Goal: Task Accomplishment & Management: Complete application form

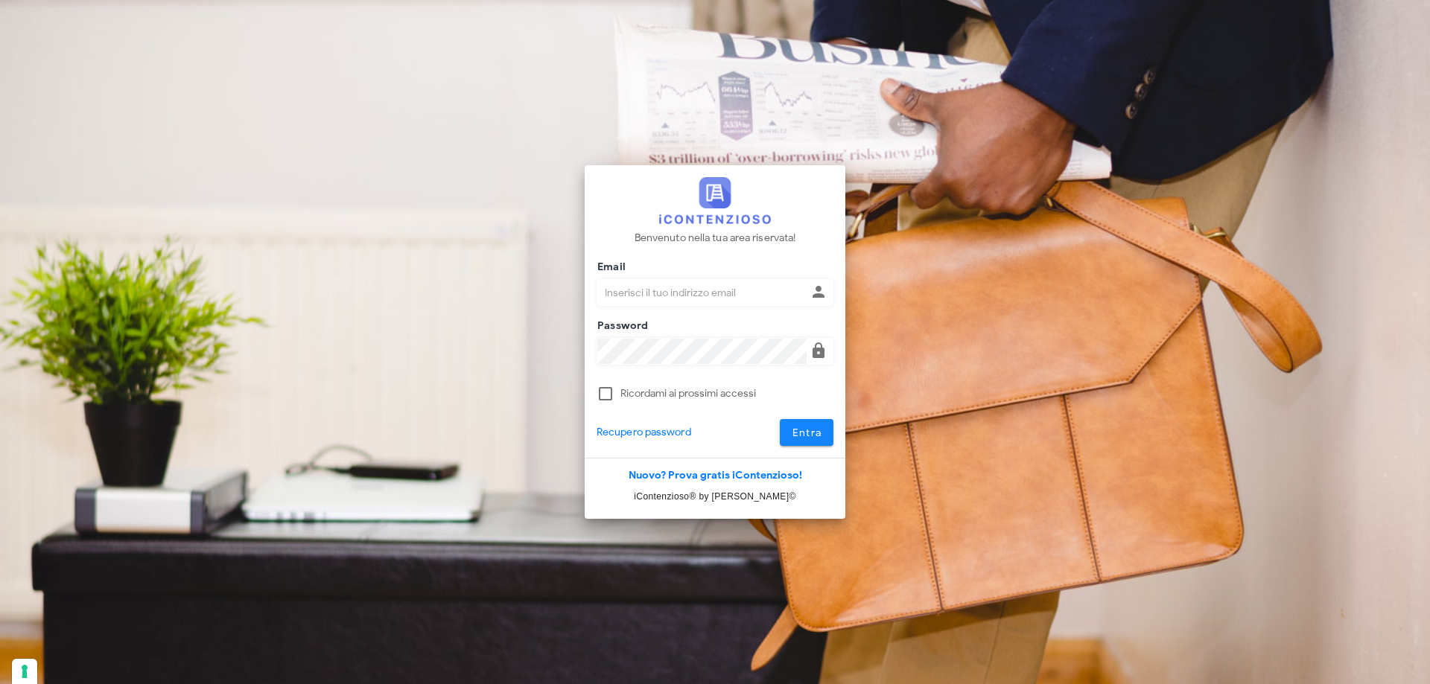
type input "[EMAIL_ADDRESS][DOMAIN_NAME]"
click at [825, 432] on button "Entra" at bounding box center [807, 432] width 54 height 27
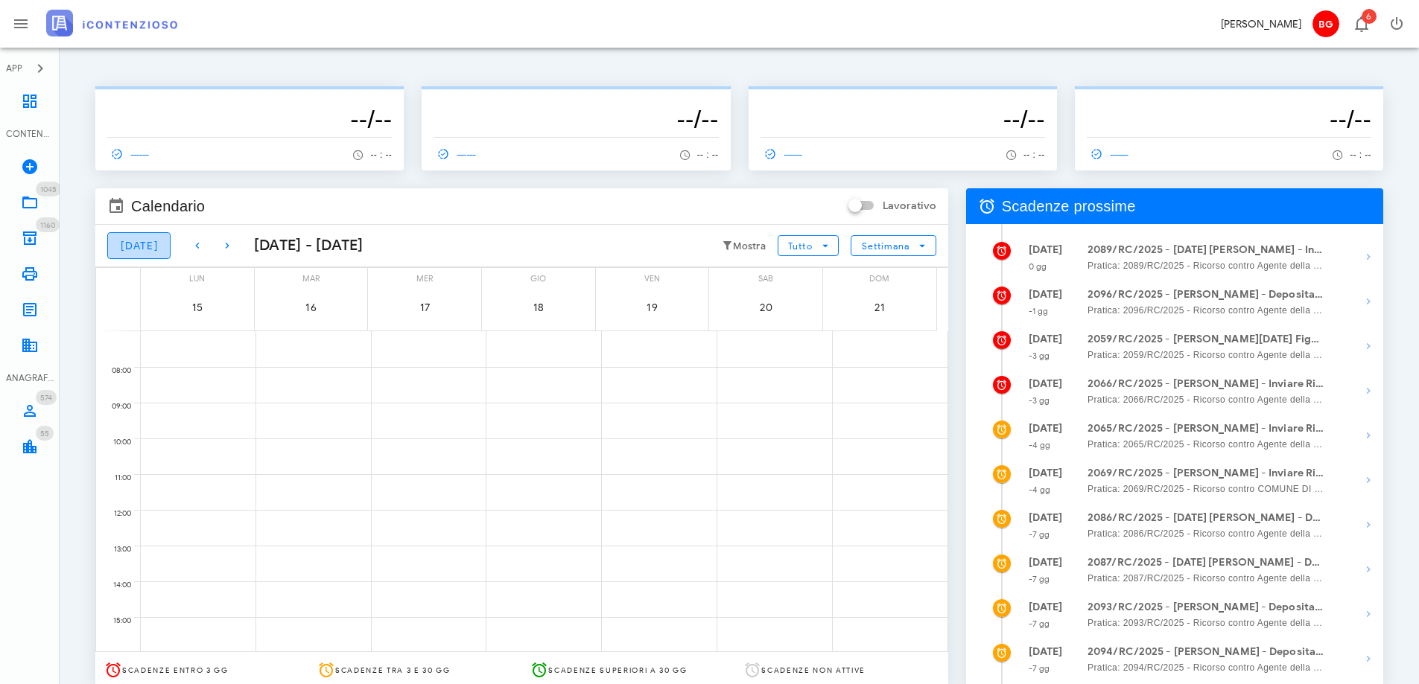
click at [140, 244] on span "[DATE]" at bounding box center [139, 246] width 38 height 13
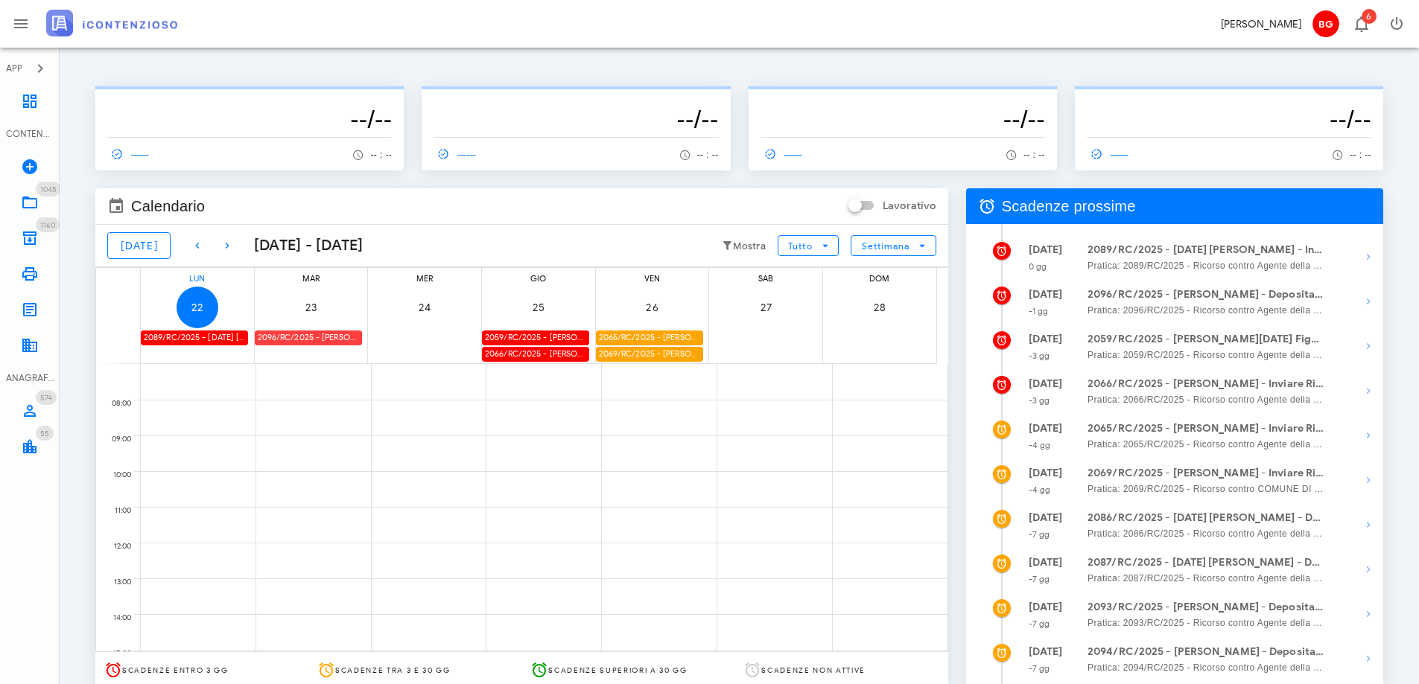
click at [308, 338] on div "2096/RC/2025 - [PERSON_NAME] - Deposita la Costituzione in [GEOGRAPHIC_DATA]" at bounding box center [308, 338] width 107 height 14
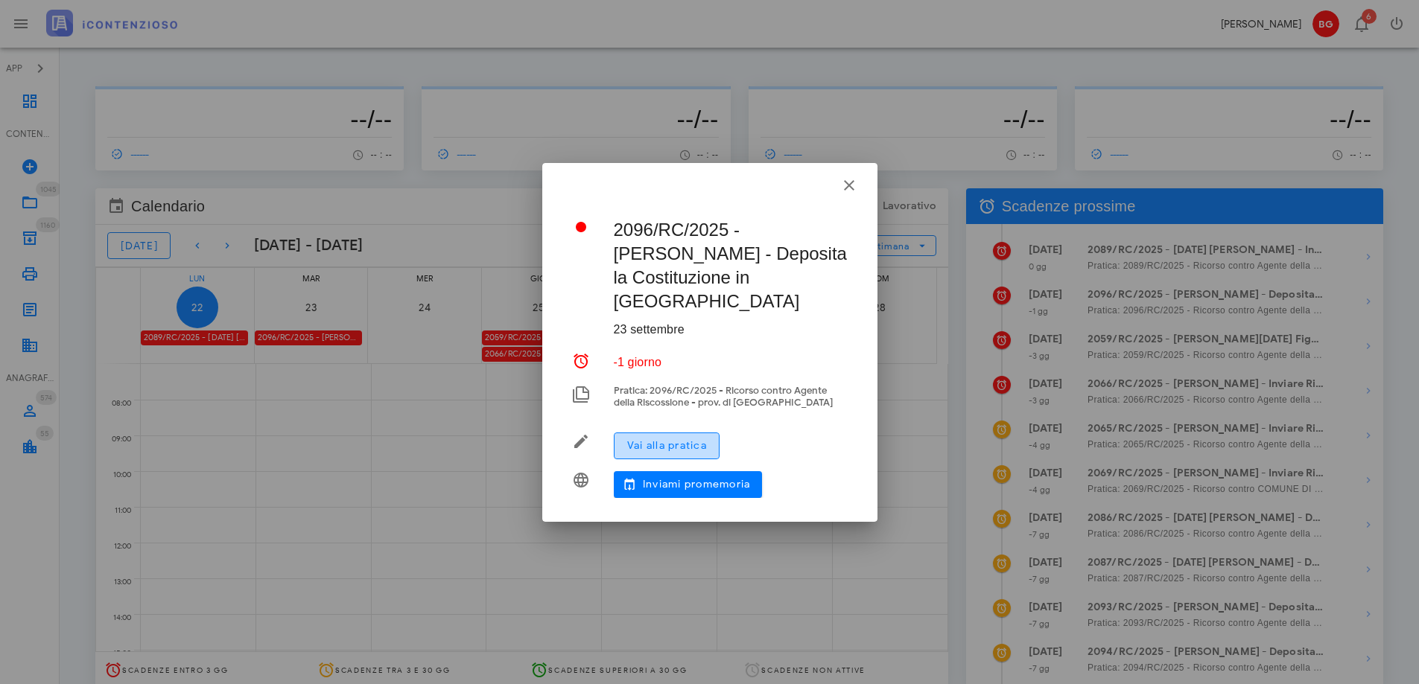
click at [680, 439] on span "Vai alla pratica" at bounding box center [666, 445] width 80 height 13
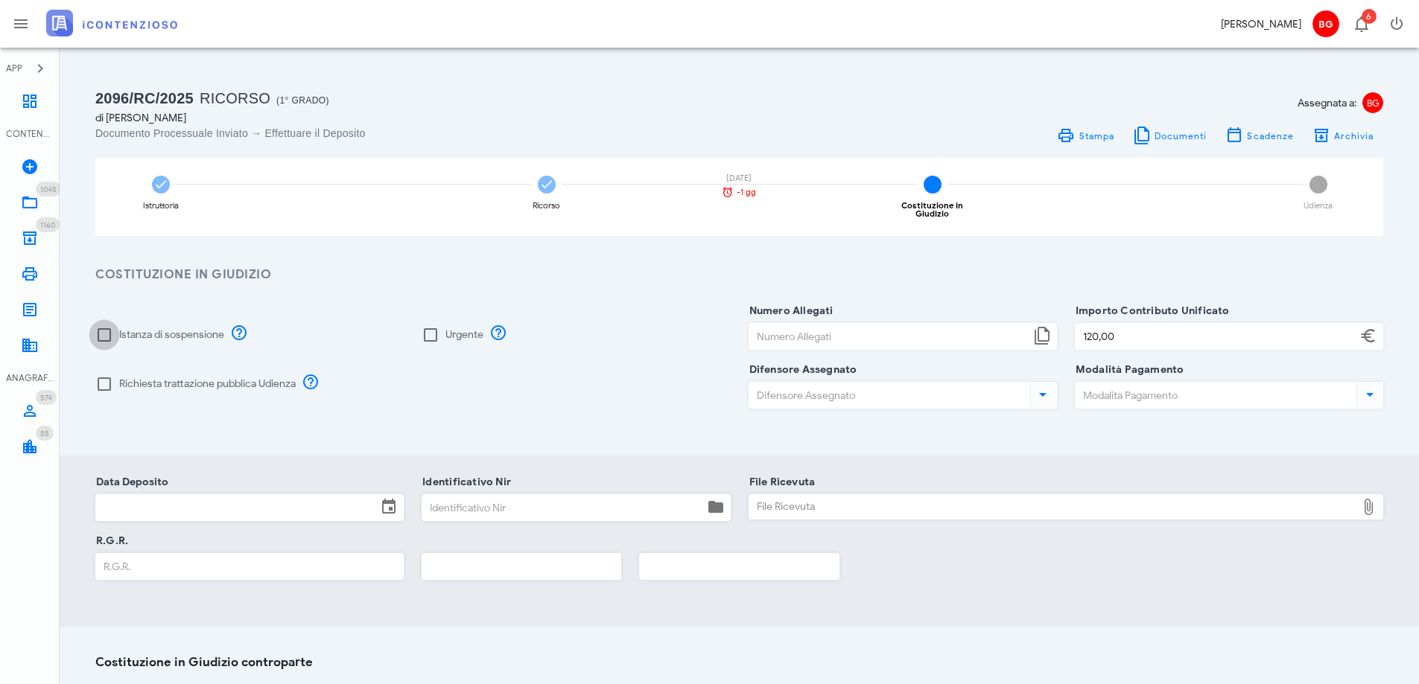
click at [116, 322] on div at bounding box center [104, 334] width 25 height 25
checkbox input "true"
click at [142, 378] on label "Richiesta trattazione pubblica Udienza" at bounding box center [207, 384] width 177 height 15
checkbox input "true"
click at [891, 334] on input "Numero Allegati" at bounding box center [889, 336] width 281 height 25
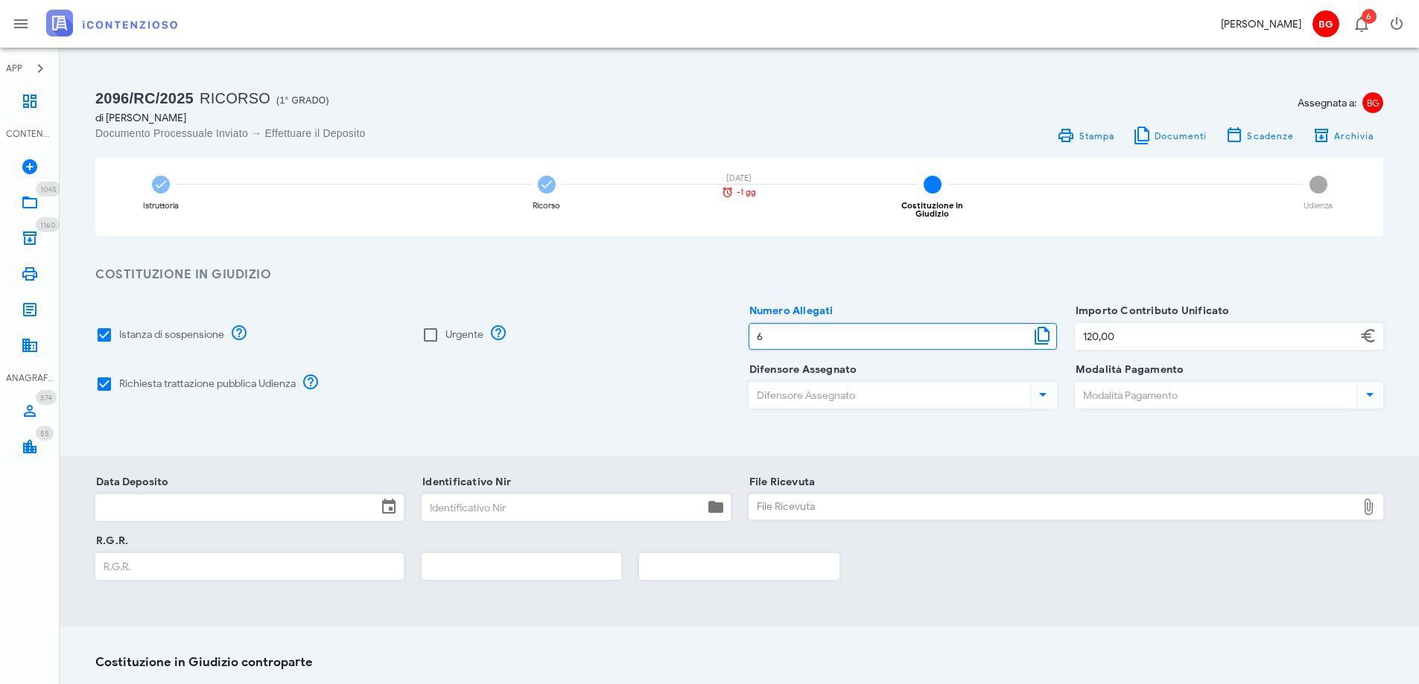
type input "6"
click at [829, 398] on input "Difensore Assegnato" at bounding box center [888, 395] width 278 height 25
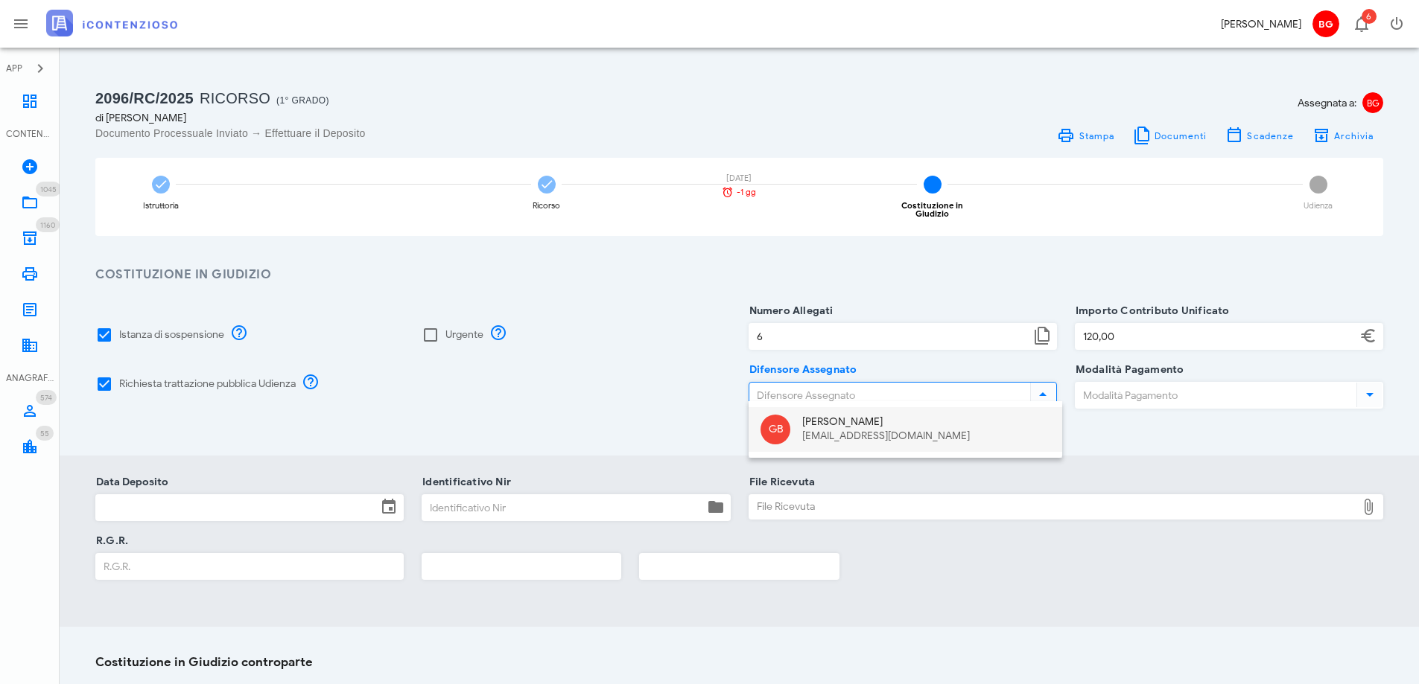
click at [792, 429] on div "GB Giuseppe Barone dottbaronegiuseppe@gmail.com" at bounding box center [905, 429] width 314 height 45
type input "Giuseppe Barone"
click at [1127, 391] on input "Modalità Pagamento" at bounding box center [1214, 395] width 278 height 25
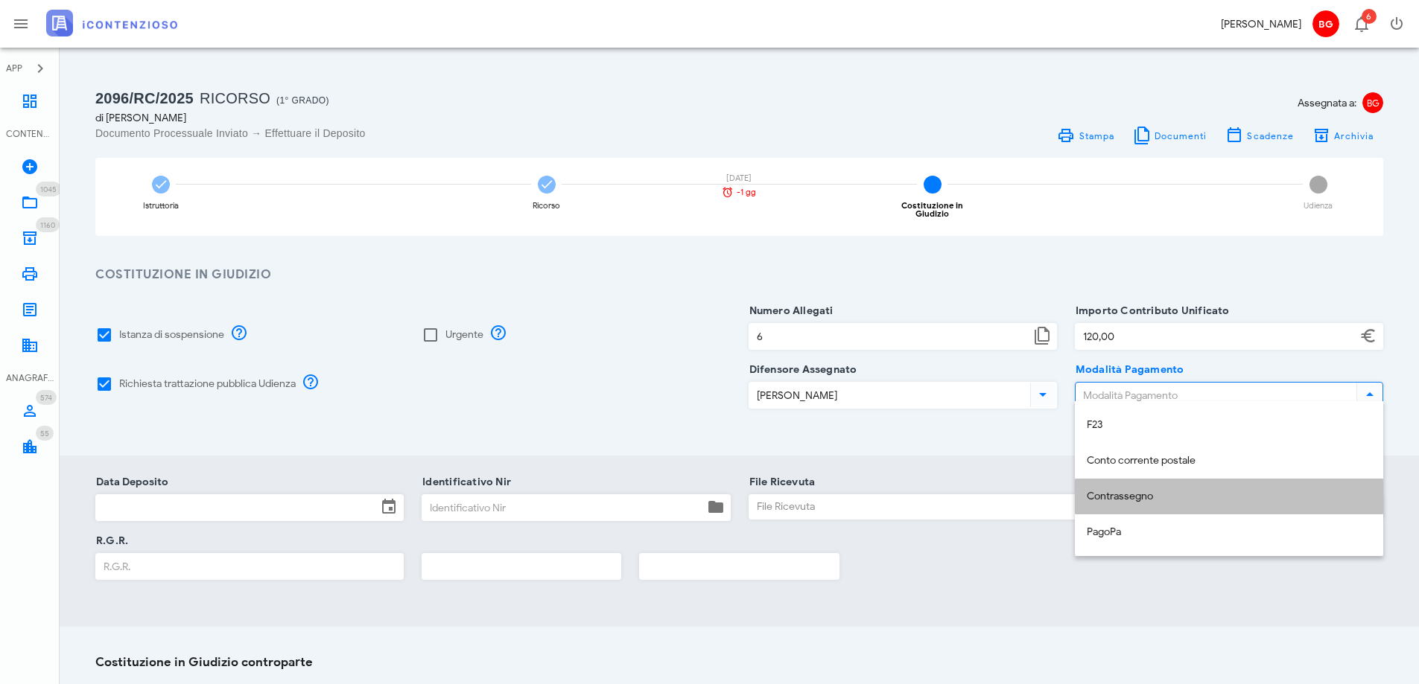
click at [1126, 495] on div "Contrassegno" at bounding box center [1229, 497] width 284 height 13
type input "Contrassegno"
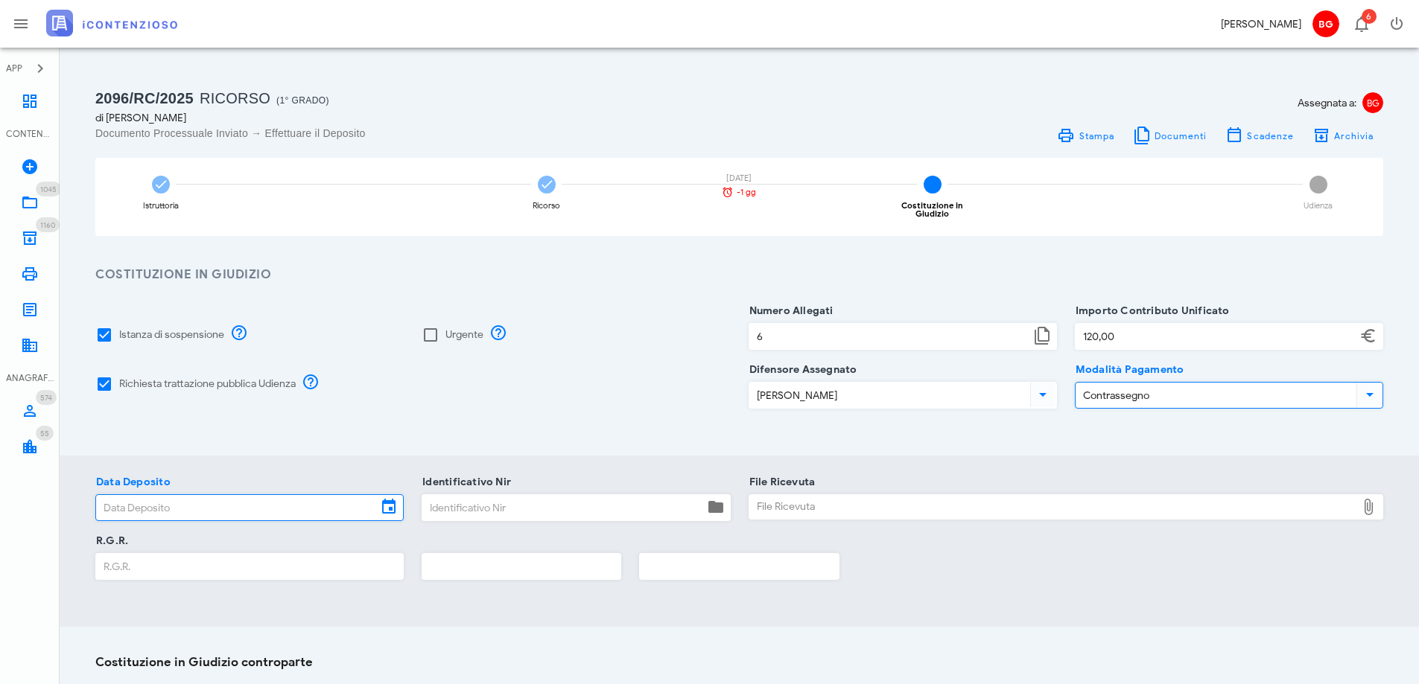
click at [217, 504] on input "Data Deposito" at bounding box center [236, 507] width 281 height 25
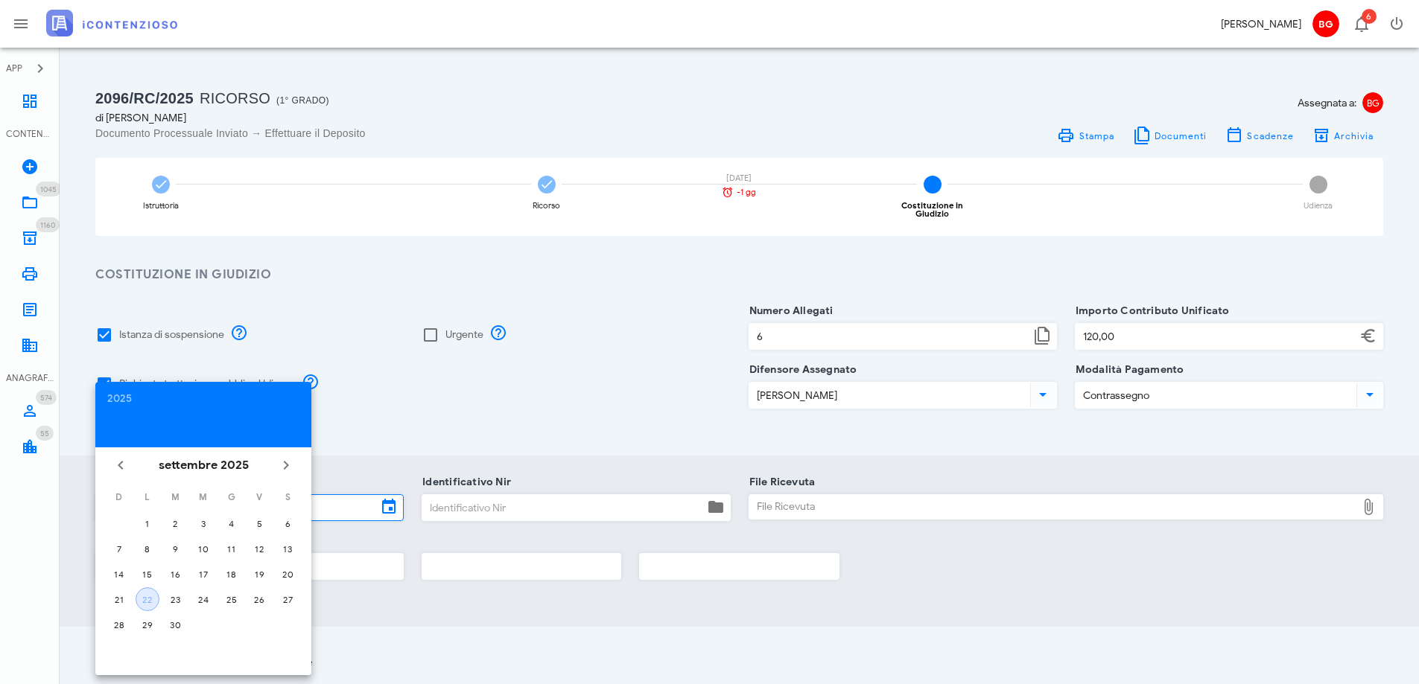
click at [150, 601] on div "22" at bounding box center [147, 599] width 22 height 11
type input "22/09/2025"
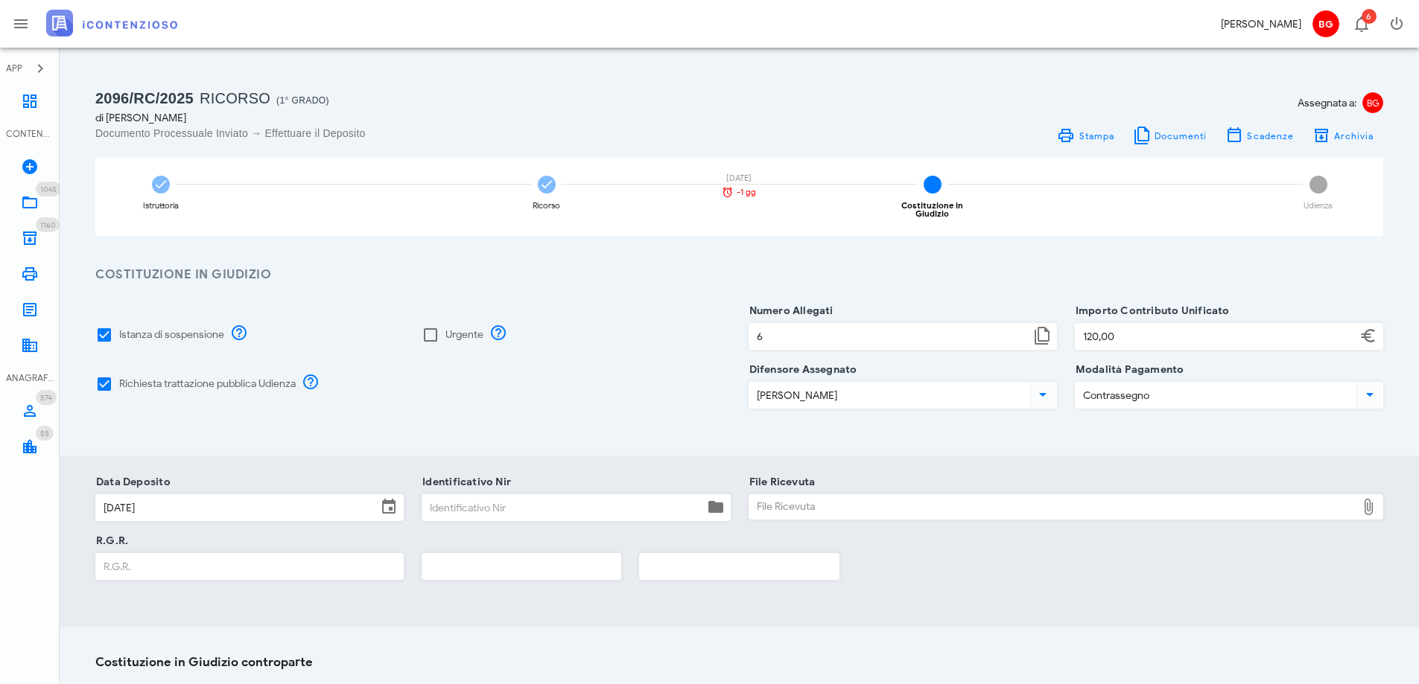
click at [497, 499] on input "Identificativo Nir" at bounding box center [562, 507] width 281 height 25
paste input "25092216440923704"
type input "25092216440923704"
click at [375, 559] on input "R.G.R." at bounding box center [249, 566] width 307 height 25
click at [268, 556] on input "R.G.R." at bounding box center [249, 566] width 307 height 25
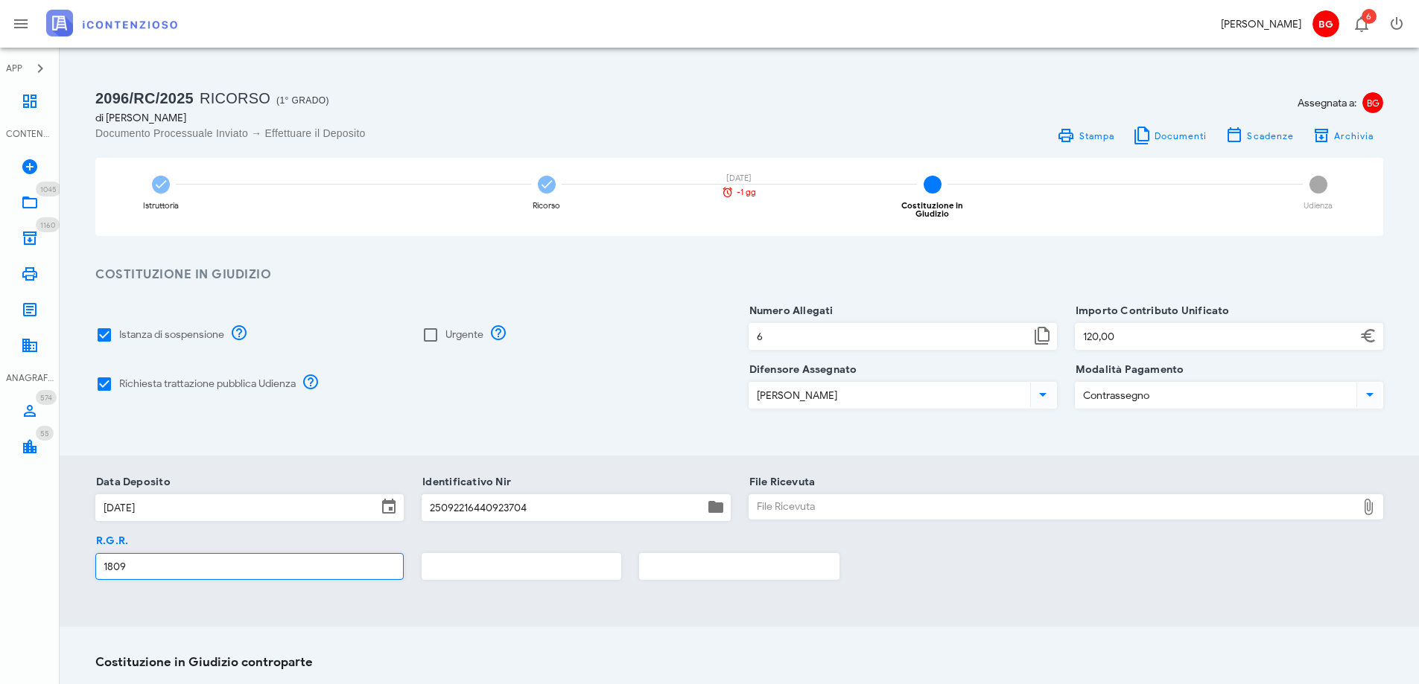
type input "1809"
type input "2025"
click at [804, 495] on div "File Ricevuta" at bounding box center [1053, 507] width 608 height 24
type input "C:\fakepath\RGR.pdf"
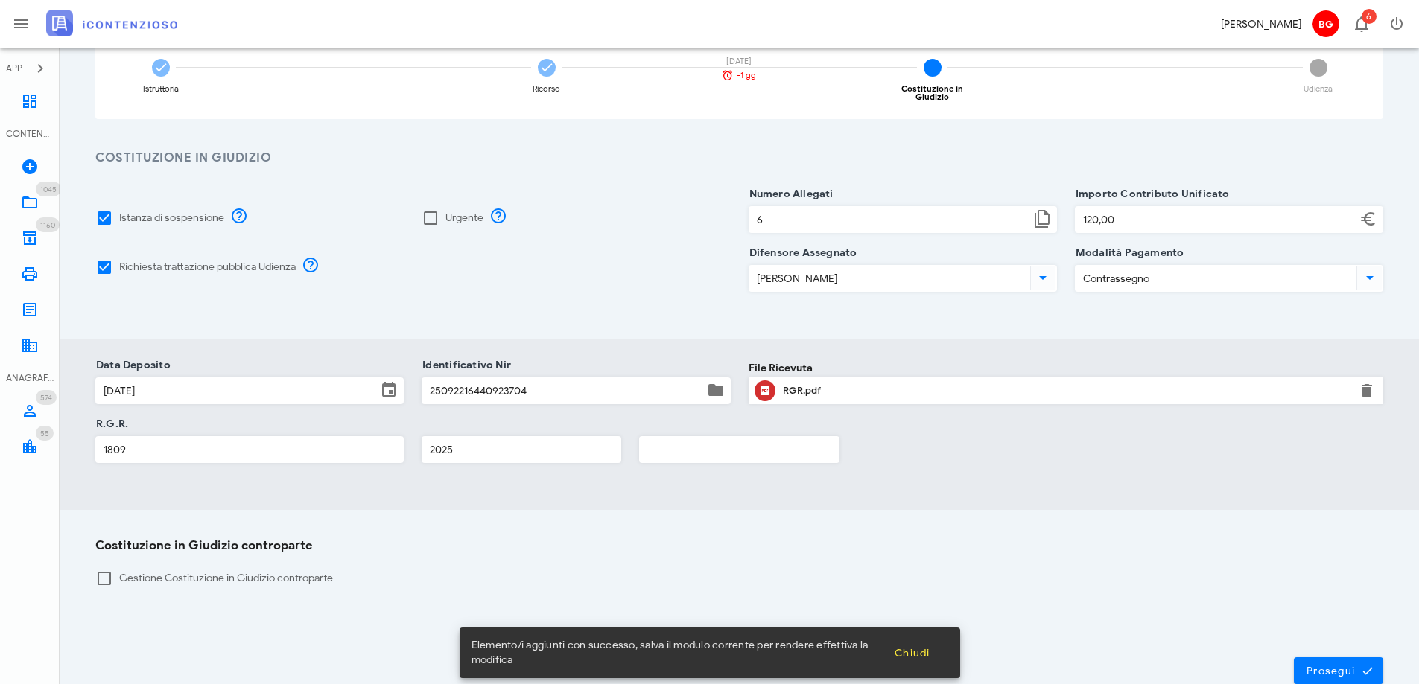
scroll to position [196, 0]
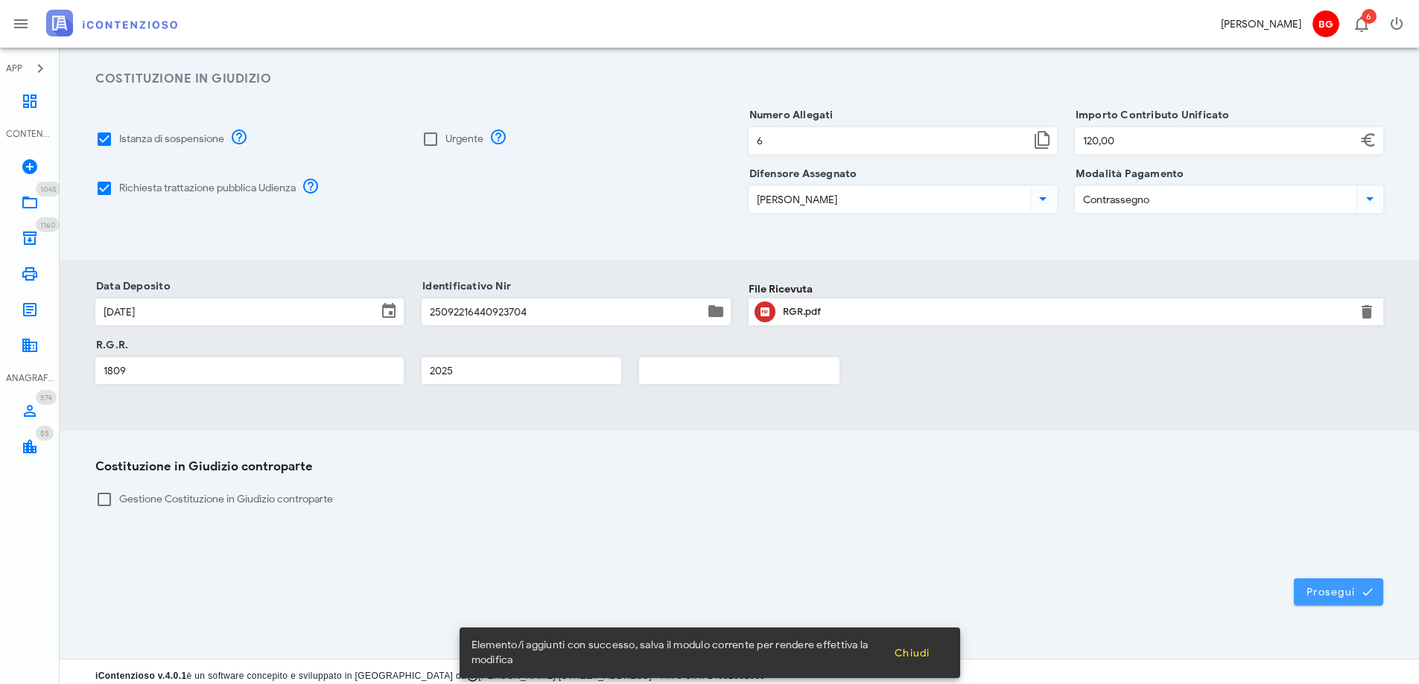
click at [1342, 579] on button "Prosegui" at bounding box center [1338, 592] width 89 height 27
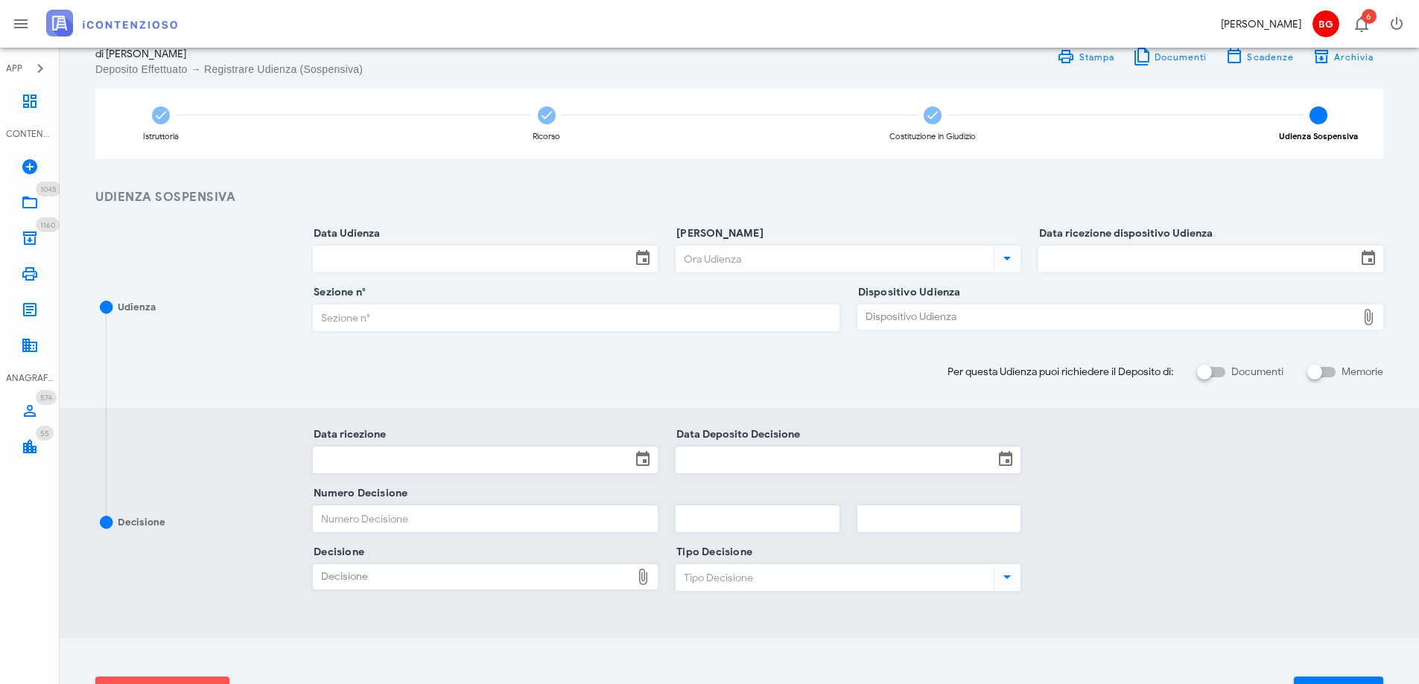
scroll to position [0, 0]
